Goal: Transaction & Acquisition: Purchase product/service

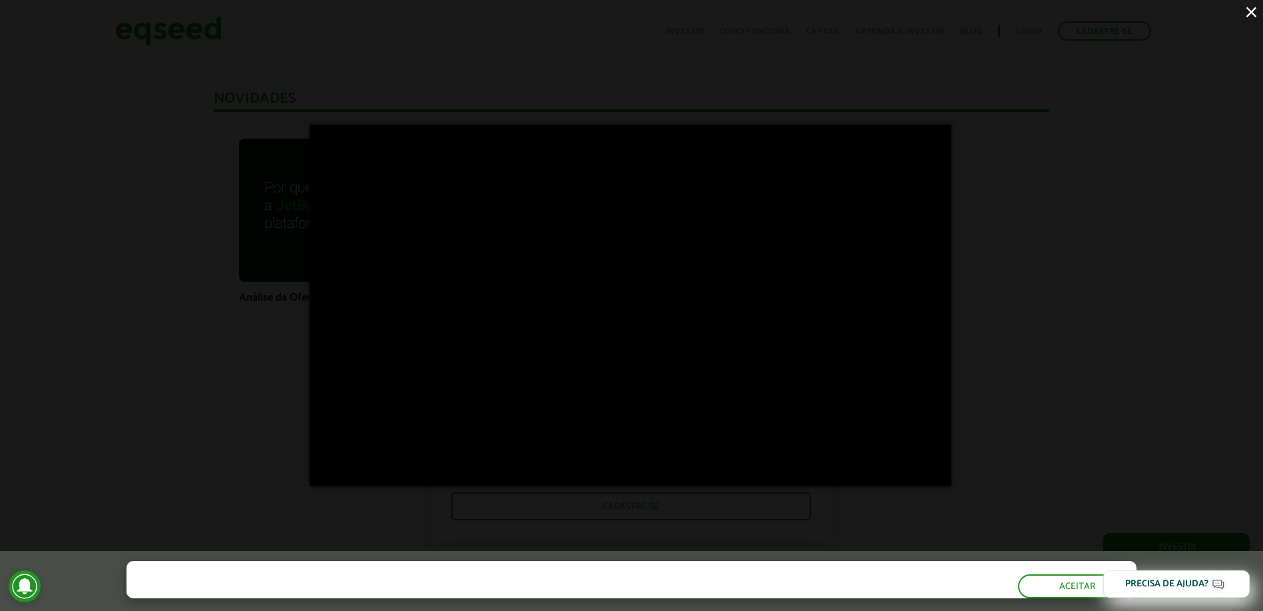
scroll to position [966, 0]
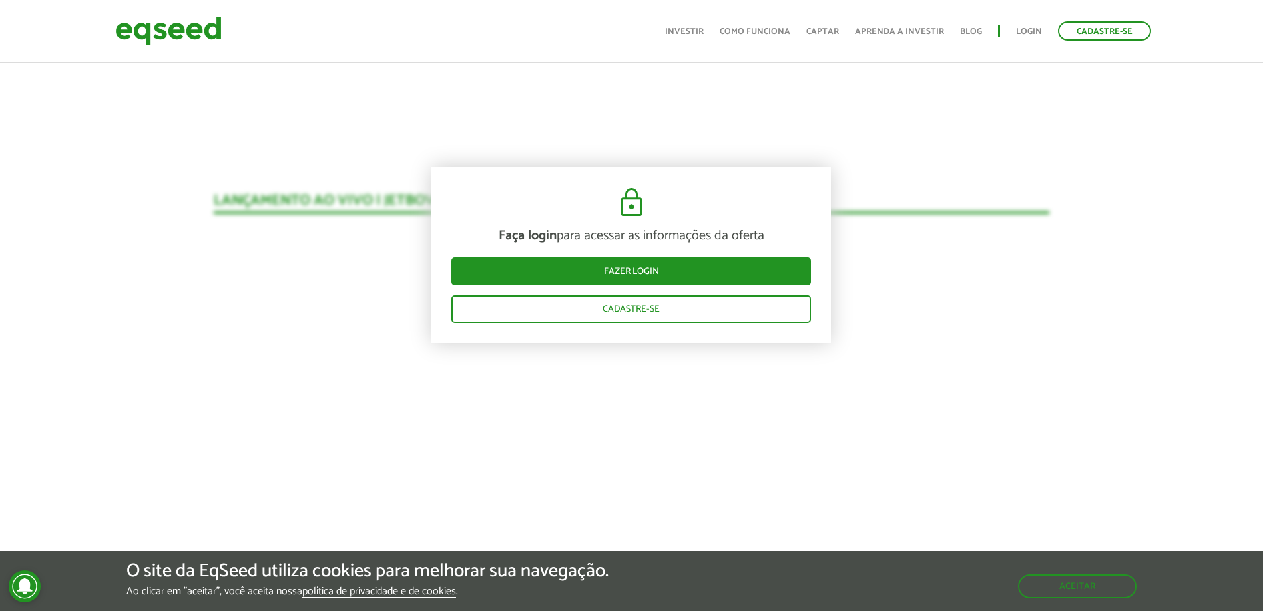
scroll to position [1451, 0]
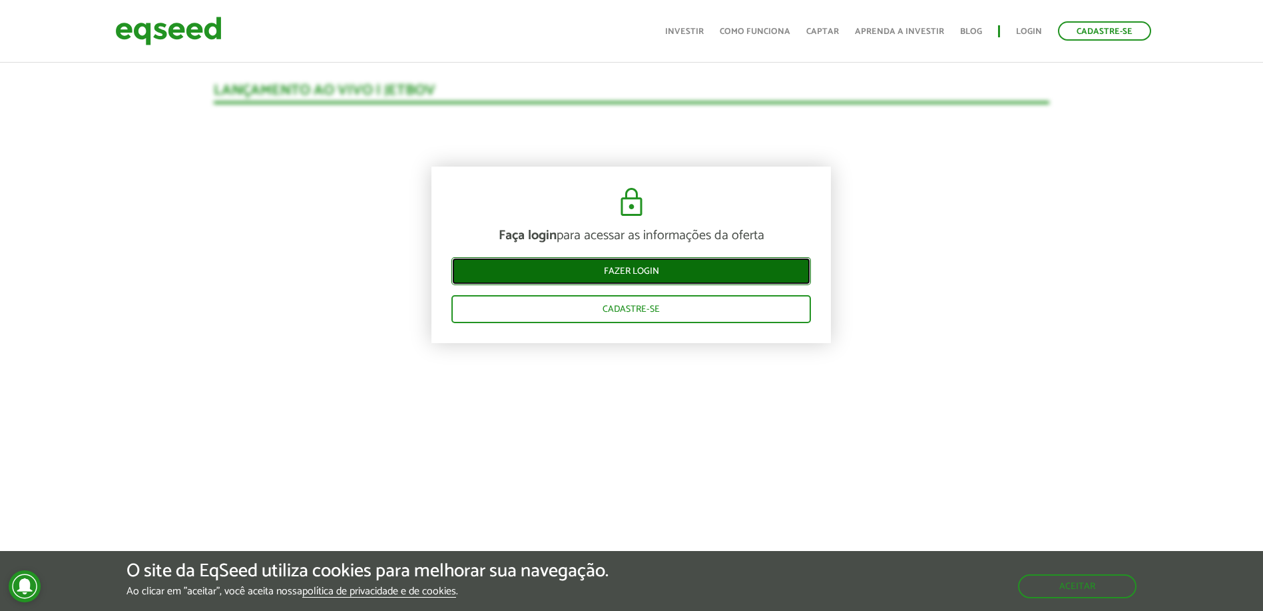
drag, startPoint x: 671, startPoint y: 270, endPoint x: 697, endPoint y: 269, distance: 25.3
click at [671, 270] on link "Fazer login" at bounding box center [632, 271] width 360 height 28
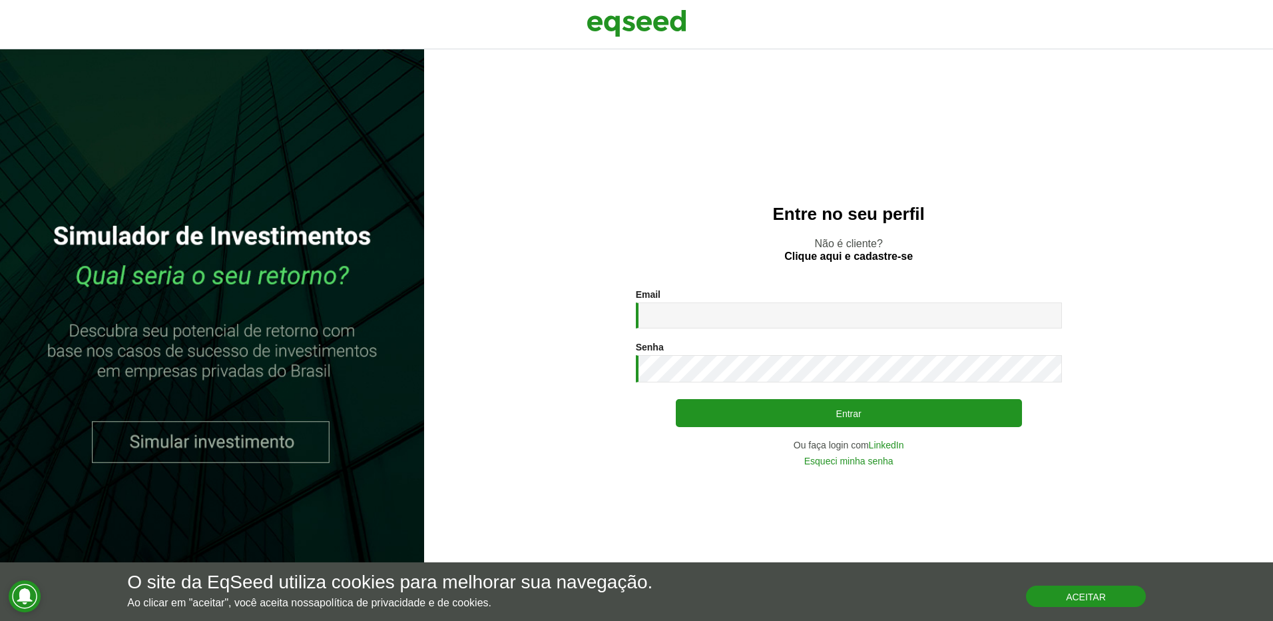
click at [1086, 593] on button "Aceitar" at bounding box center [1086, 595] width 120 height 21
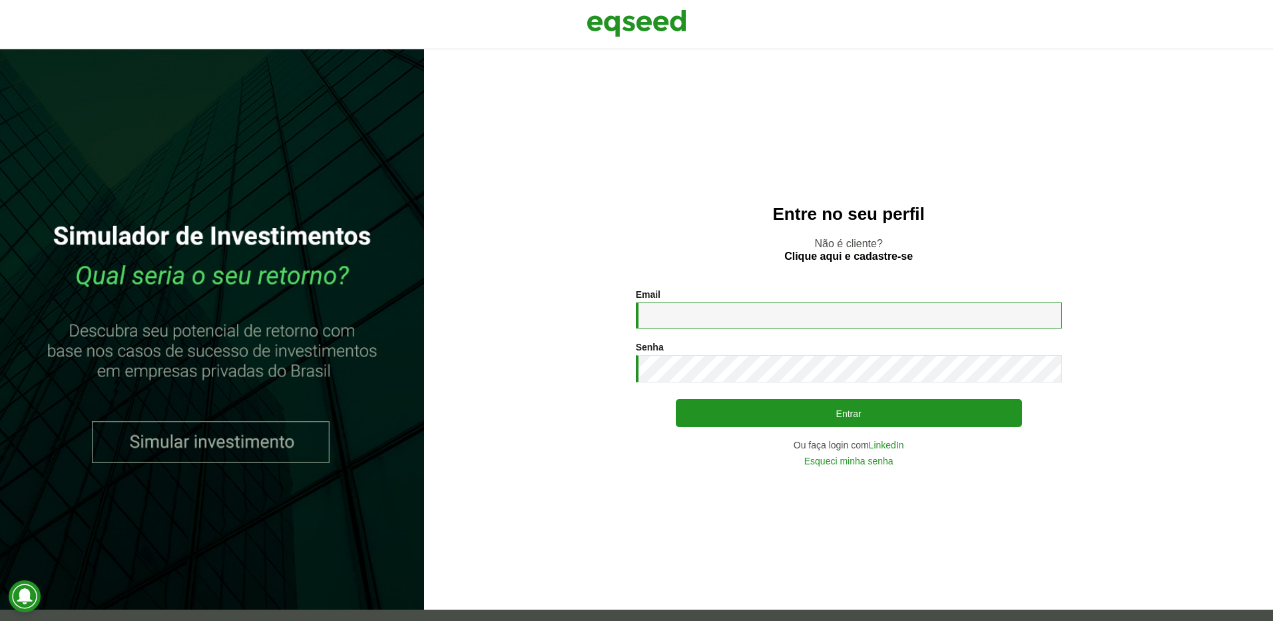
click at [694, 316] on input "Email *" at bounding box center [849, 315] width 426 height 26
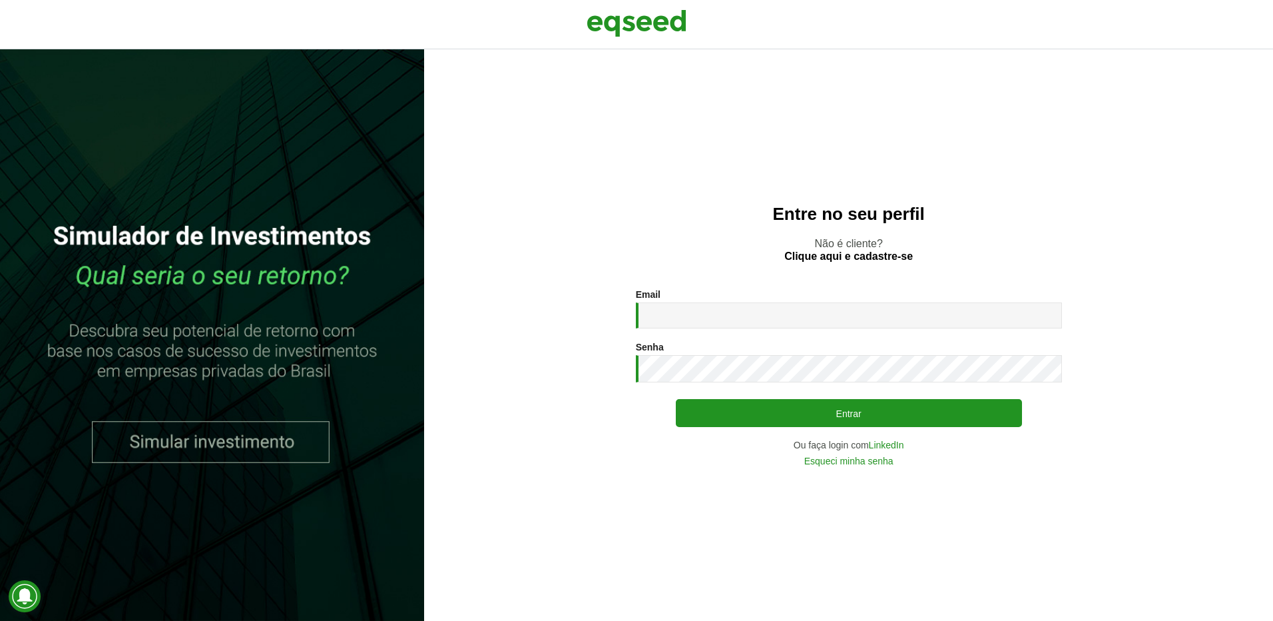
click at [537, 127] on div "Entre no seu perfil Não é cliente? Clique aqui e cadastre-se Email * Digite seu…" at bounding box center [848, 334] width 849 height 571
click at [874, 444] on link "LinkedIn" at bounding box center [886, 444] width 35 height 9
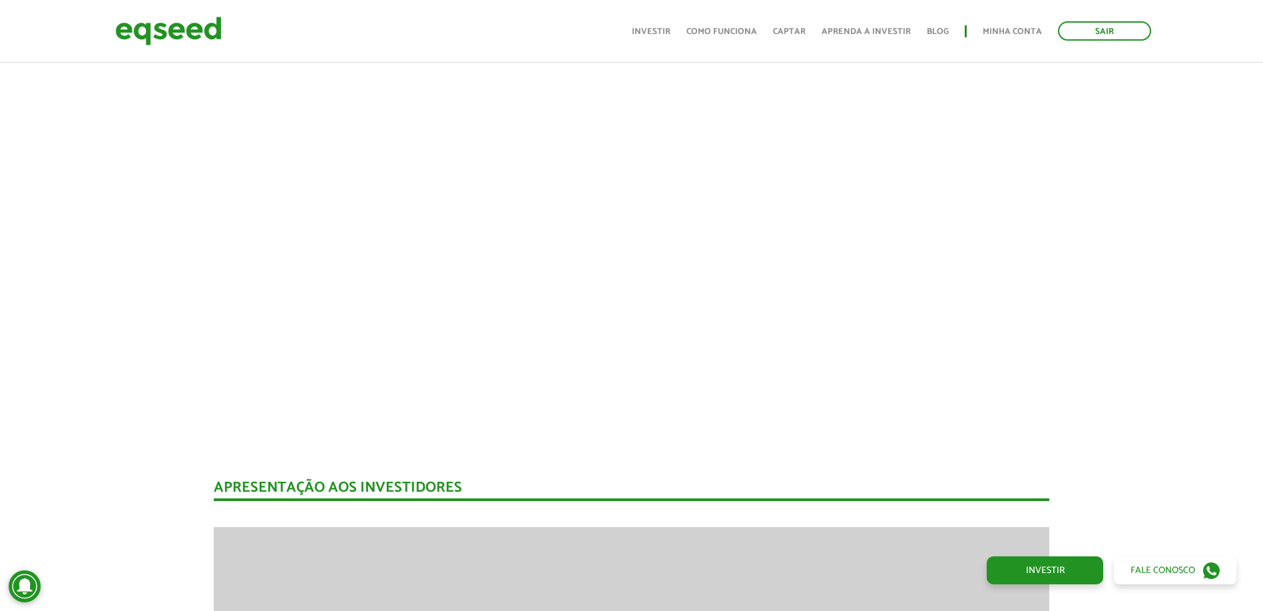
scroll to position [1398, 0]
